Goal: Task Accomplishment & Management: Complete application form

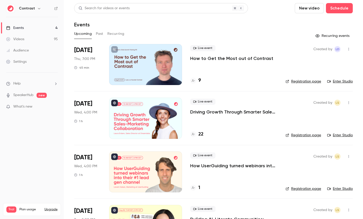
click at [43, 64] on link "Settings" at bounding box center [32, 61] width 64 height 11
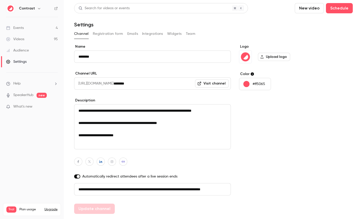
click at [114, 34] on button "Registration form" at bounding box center [108, 34] width 30 height 8
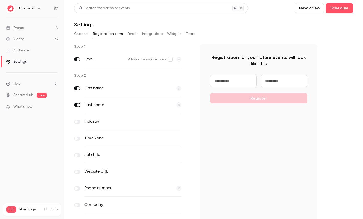
scroll to position [33, 0]
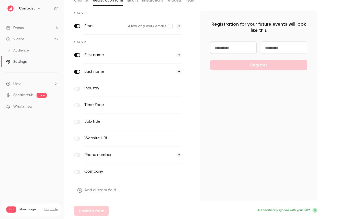
click at [99, 190] on button "Add custom field" at bounding box center [97, 190] width 46 height 10
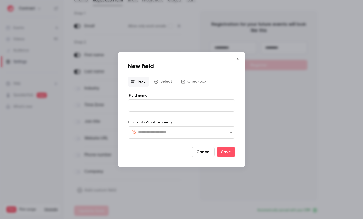
click at [168, 137] on div "​ ​" at bounding box center [181, 132] width 107 height 12
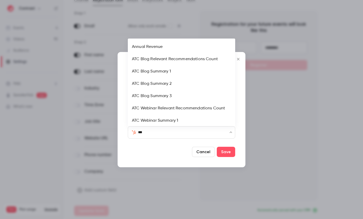
type input "****"
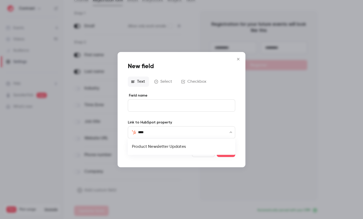
click at [165, 144] on li "Product Newsletter Updates" at bounding box center [181, 146] width 107 height 12
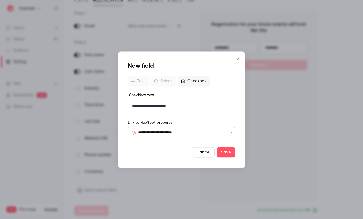
click at [160, 109] on div "**********" at bounding box center [181, 106] width 107 height 12
click at [184, 105] on p "**********" at bounding box center [181, 105] width 99 height 5
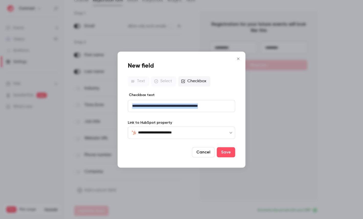
click at [184, 105] on p "**********" at bounding box center [181, 105] width 99 height 5
copy p "**********"
click at [151, 108] on p "**********" at bounding box center [181, 105] width 99 height 5
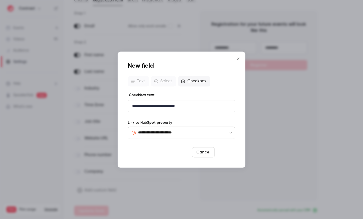
click at [222, 149] on button "Save" at bounding box center [226, 152] width 18 height 10
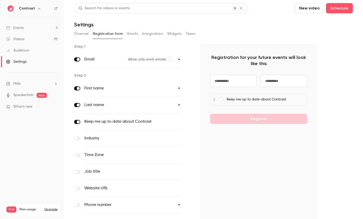
scroll to position [50, 0]
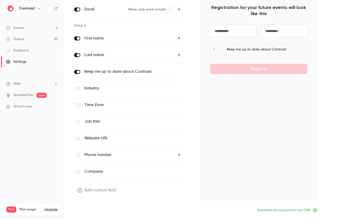
click at [91, 209] on button "Update form" at bounding box center [91, 210] width 35 height 10
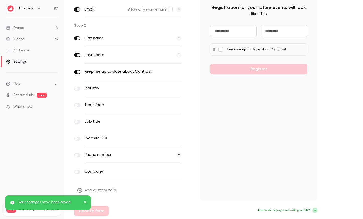
scroll to position [0, 0]
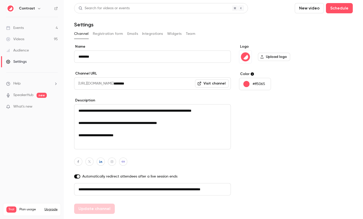
scroll to position [0, 29]
click at [103, 36] on button "Registration form" at bounding box center [108, 34] width 30 height 8
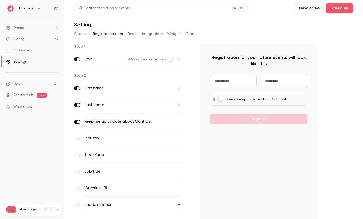
scroll to position [50, 0]
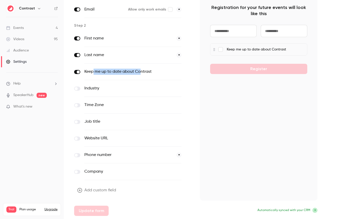
drag, startPoint x: 93, startPoint y: 71, endPoint x: 141, endPoint y: 71, distance: 48.4
click at [141, 71] on label "Keep me up to date about Contrast" at bounding box center [122, 72] width 76 height 6
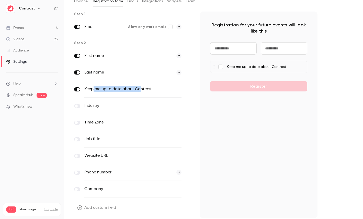
scroll to position [0, 0]
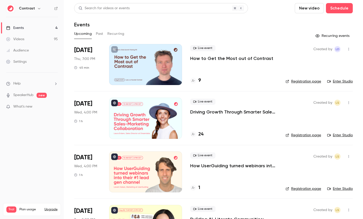
click at [29, 60] on link "Settings" at bounding box center [32, 61] width 64 height 11
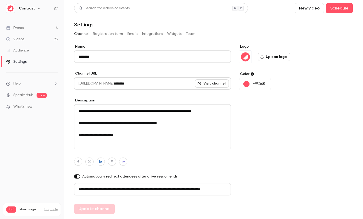
scroll to position [0, 29]
click at [106, 32] on button "Registration form" at bounding box center [108, 34] width 30 height 8
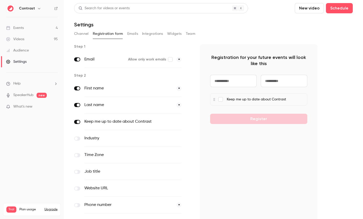
scroll to position [42, 0]
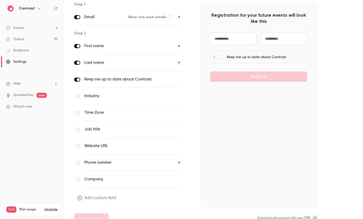
click at [77, 79] on label at bounding box center [77, 80] width 6 height 4
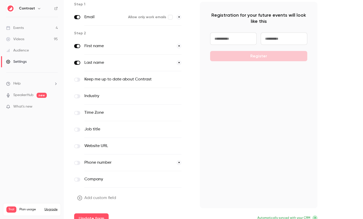
click at [77, 79] on span at bounding box center [76, 79] width 3 height 3
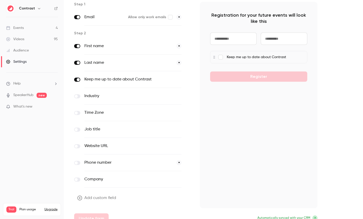
click at [180, 163] on div "Phone number *" at bounding box center [132, 162] width 97 height 17
click at [76, 162] on span at bounding box center [76, 162] width 3 height 3
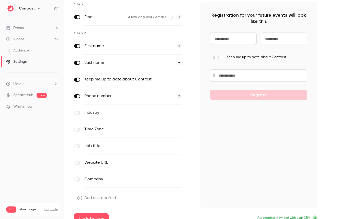
click at [179, 97] on button "*" at bounding box center [179, 95] width 5 height 5
click at [77, 97] on span at bounding box center [78, 96] width 3 height 3
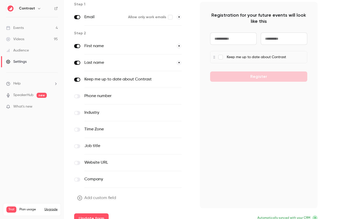
click at [78, 130] on label at bounding box center [77, 129] width 6 height 4
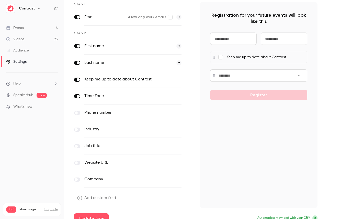
click at [172, 130] on div "Industry optional" at bounding box center [132, 129] width 97 height 17
click at [171, 97] on button "optional" at bounding box center [173, 95] width 17 height 5
click at [77, 96] on span at bounding box center [78, 96] width 3 height 3
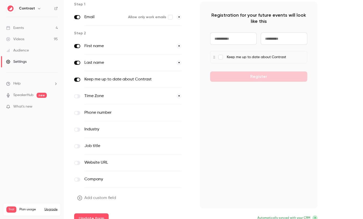
click at [79, 95] on label at bounding box center [77, 96] width 6 height 4
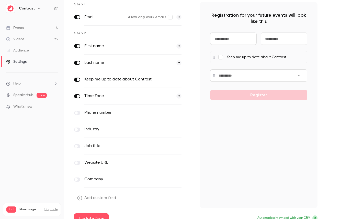
click at [178, 95] on button "*" at bounding box center [179, 95] width 5 height 5
click at [75, 97] on label at bounding box center [77, 96] width 6 height 4
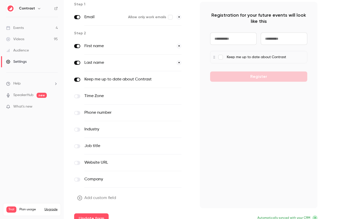
scroll to position [50, 0]
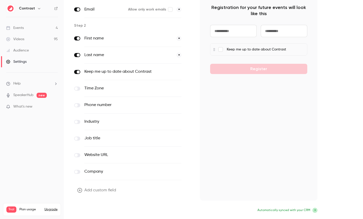
click at [89, 208] on button "Update form" at bounding box center [91, 210] width 35 height 10
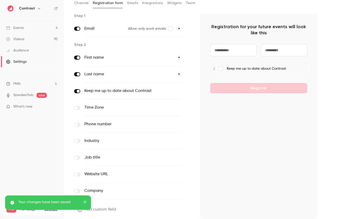
scroll to position [29, 0]
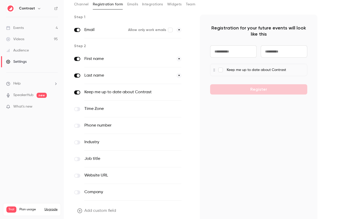
click at [200, 20] on div "Step 1 Email Allow only work emails * Step 2 First name * Last name * Keep me u…" at bounding box center [196, 126] width 244 height 222
